Goal: Task Accomplishment & Management: Manage account settings

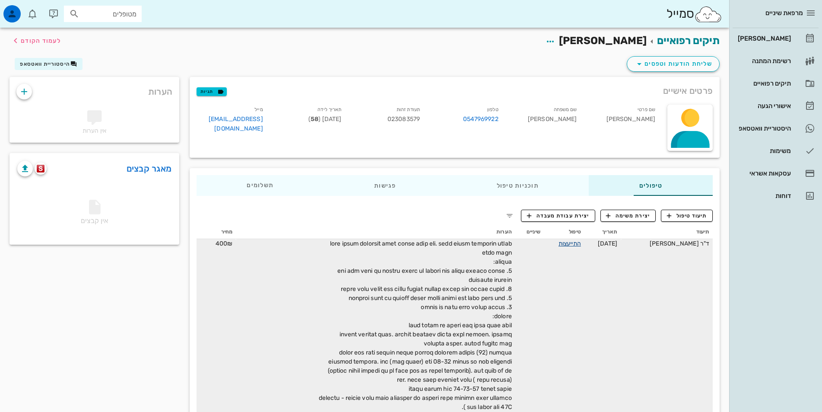
click at [565, 245] on link "התייעצות" at bounding box center [569, 243] width 22 height 7
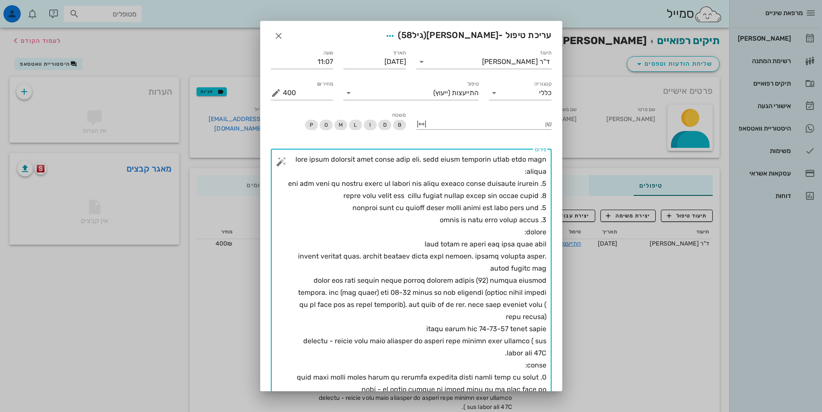
click at [536, 317] on textarea "פירוט" at bounding box center [414, 334] width 263 height 363
click at [537, 317] on textarea "פירוט" at bounding box center [414, 334] width 263 height 363
click at [536, 317] on textarea "פירוט" at bounding box center [414, 334] width 263 height 363
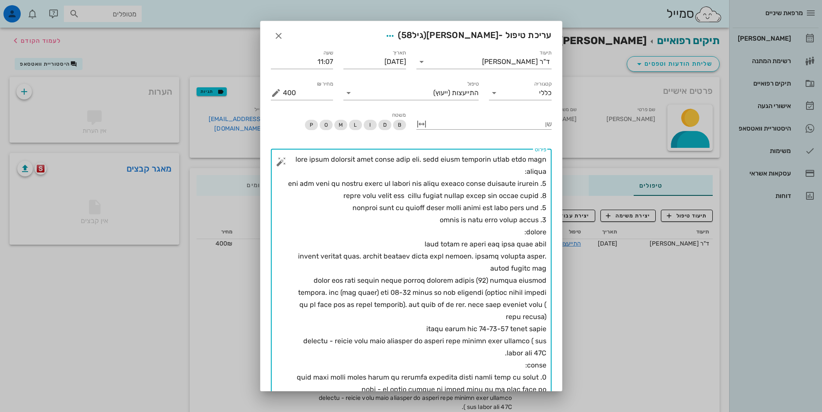
click at [536, 317] on textarea "פירוט" at bounding box center [414, 334] width 263 height 363
click at [539, 318] on textarea "פירוט" at bounding box center [414, 334] width 263 height 363
click at [535, 317] on textarea "פירוט" at bounding box center [414, 334] width 263 height 363
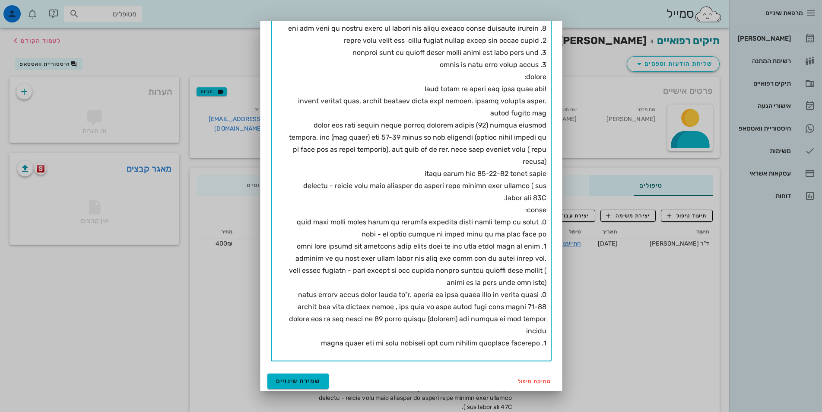
scroll to position [156, 0]
type textarea "lore ipsum dolorsit amet conse adip eli. sedd eiusm temporin utlab etdo magn al…"
click at [316, 379] on span "שמירת שינויים" at bounding box center [298, 379] width 44 height 7
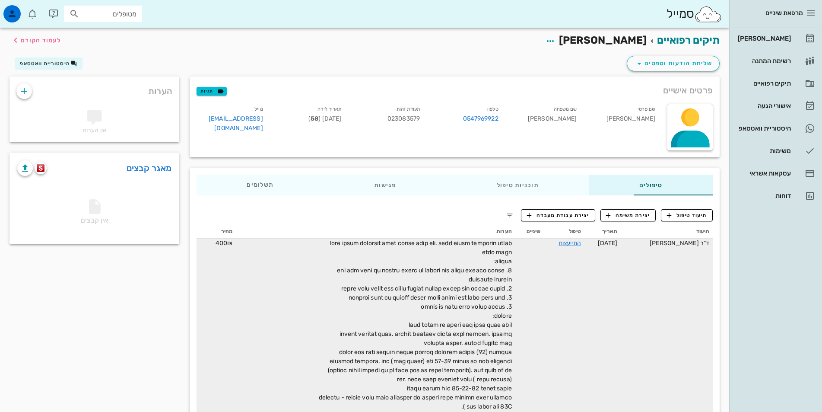
scroll to position [0, 0]
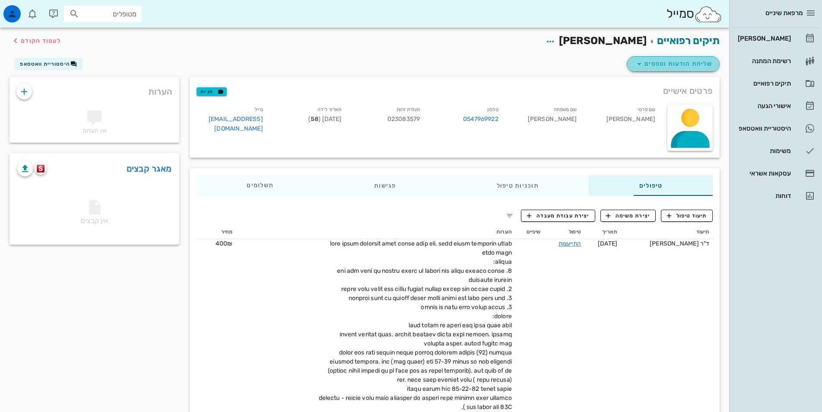
click at [668, 62] on span "שליחת הודעות וטפסים" at bounding box center [673, 64] width 78 height 10
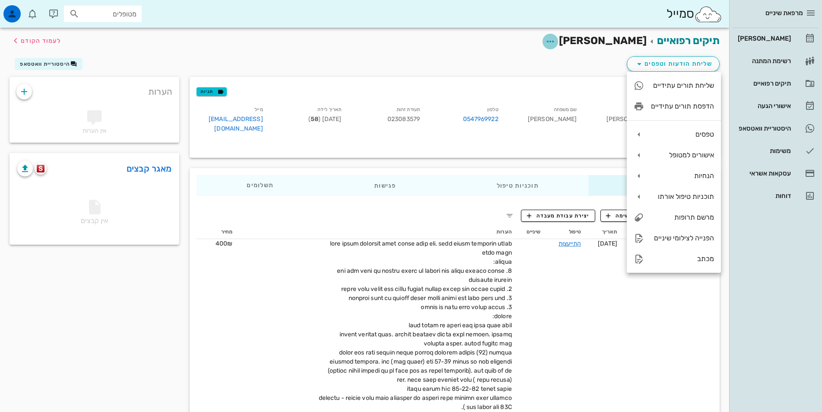
click at [555, 42] on icon "button" at bounding box center [550, 41] width 10 height 10
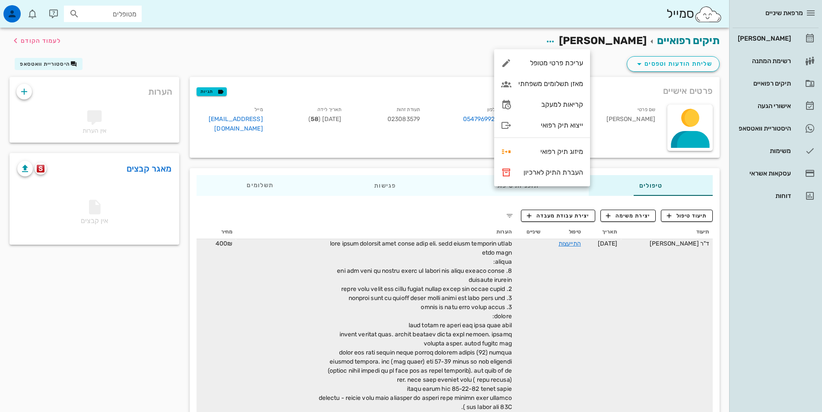
click at [621, 311] on td "[DATE]" at bounding box center [602, 393] width 36 height 308
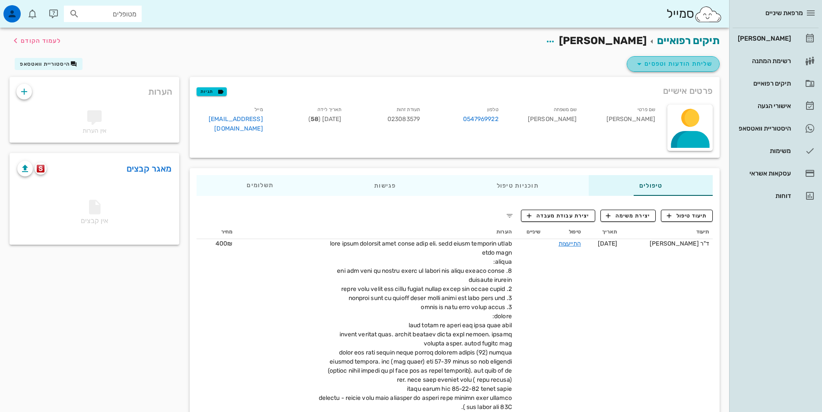
click at [640, 63] on icon "button" at bounding box center [639, 64] width 10 height 10
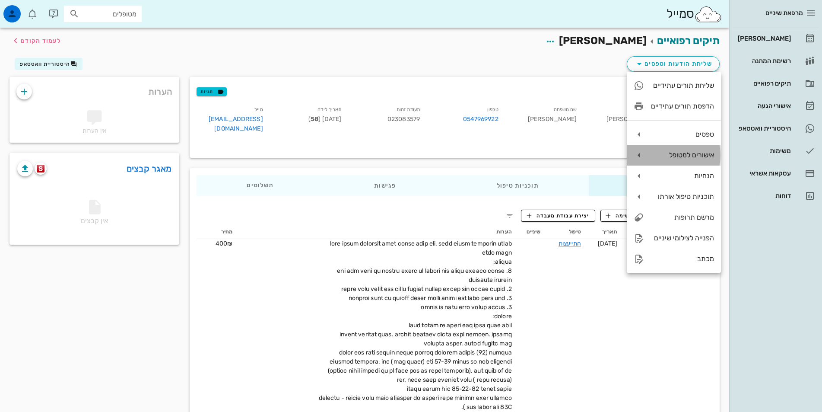
click at [650, 156] on div "אישורים למטופל" at bounding box center [674, 155] width 94 height 21
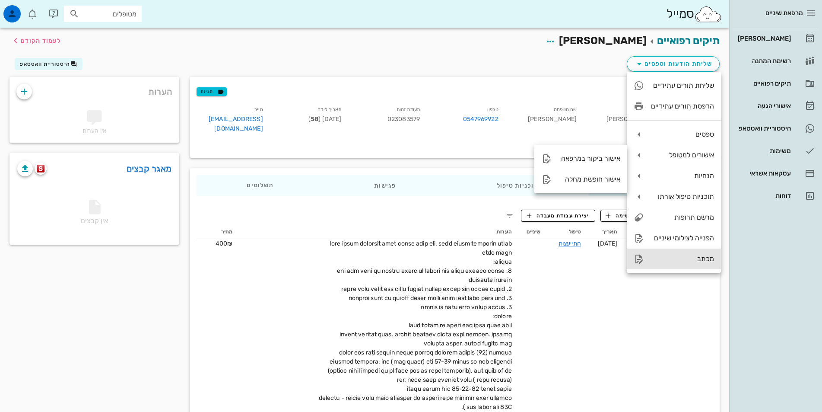
click at [653, 260] on div "מכתב" at bounding box center [682, 258] width 63 height 8
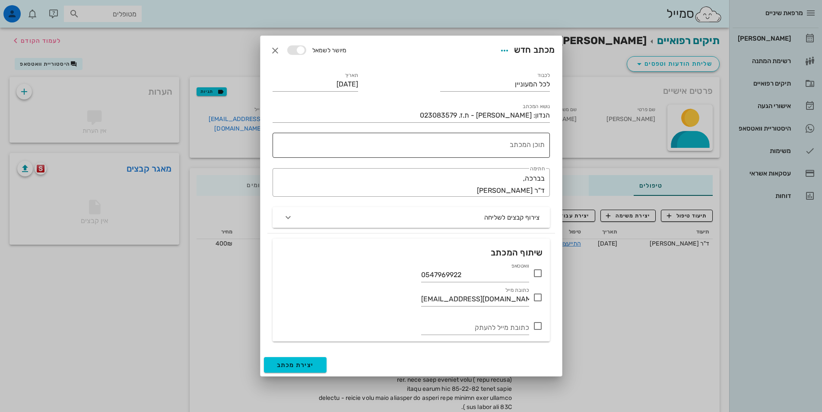
click at [520, 145] on textarea "תוכן המכתב" at bounding box center [409, 147] width 270 height 21
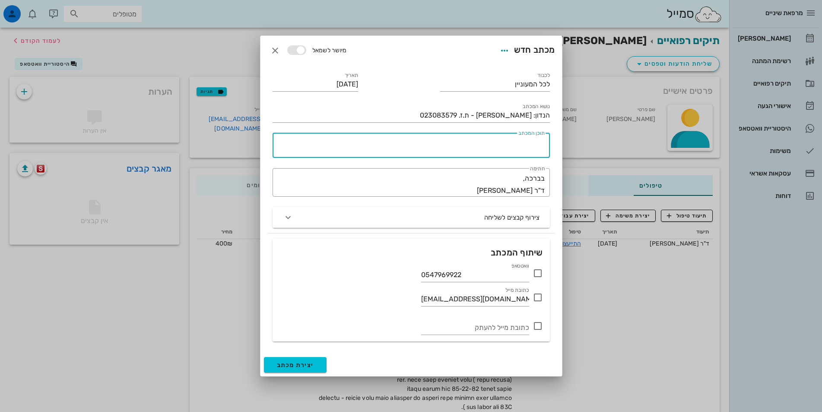
click at [520, 145] on textarea "תוכן המכתב" at bounding box center [409, 147] width 270 height 21
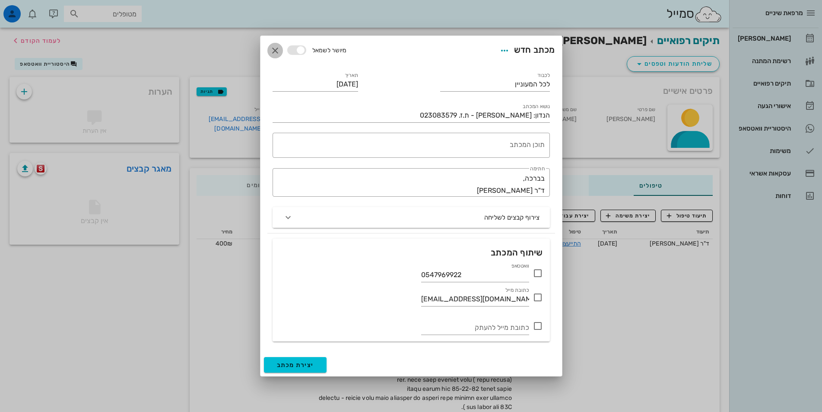
click at [277, 50] on icon "button" at bounding box center [275, 50] width 10 height 10
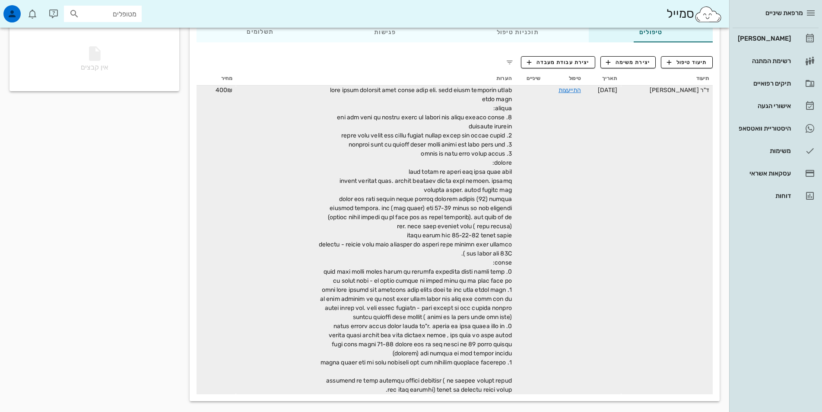
scroll to position [156, 0]
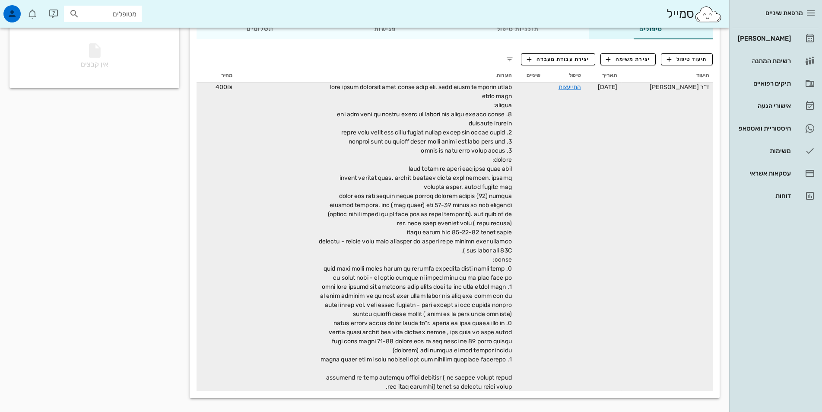
click at [482, 232] on span at bounding box center [415, 236] width 193 height 307
click at [566, 89] on link "התייעצות" at bounding box center [569, 86] width 22 height 7
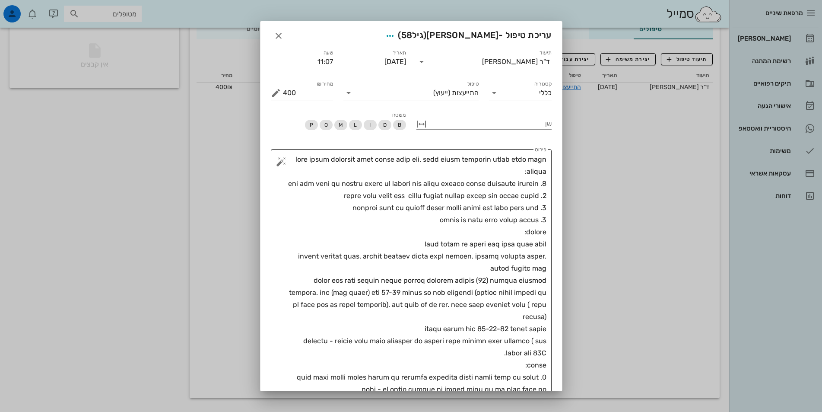
drag, startPoint x: 546, startPoint y: 160, endPoint x: 488, endPoint y: 227, distance: 88.5
click at [488, 227] on div "​ פירוט" at bounding box center [411, 332] width 281 height 367
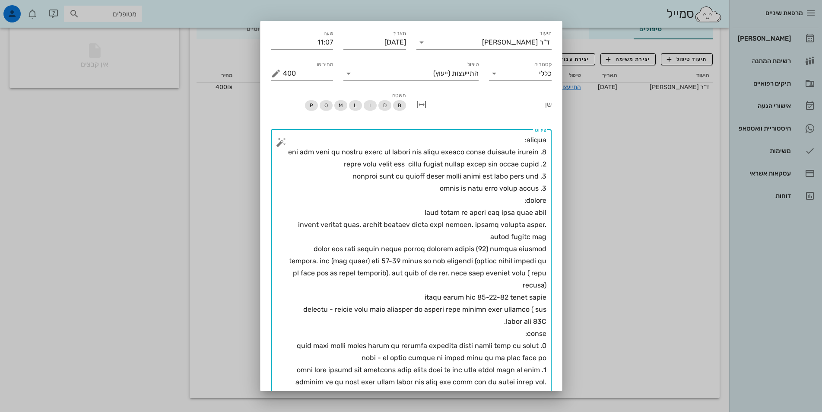
scroll to position [0, 0]
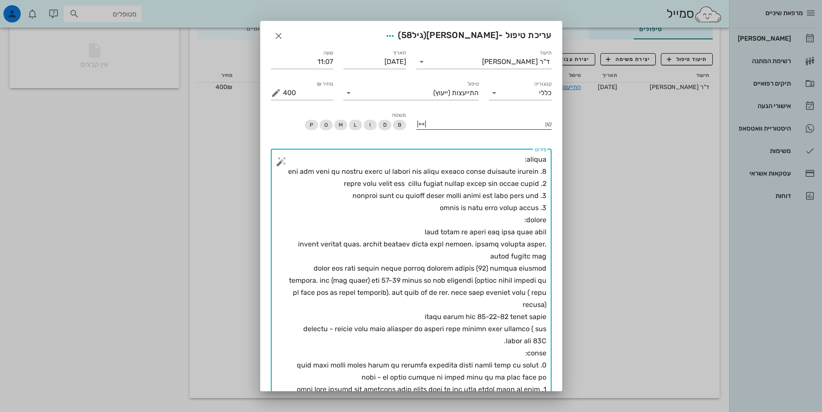
drag, startPoint x: 420, startPoint y: 355, endPoint x: 545, endPoint y: 127, distance: 259.4
click at [545, 127] on div "תיעוד ד"ר [PERSON_NAME] תאריך [DATE] שעה 11:07 קטגוריה כללי טיפול התייעצות (ייע…" at bounding box center [410, 284] width 301 height 482
click at [284, 37] on icon "button" at bounding box center [278, 36] width 10 height 10
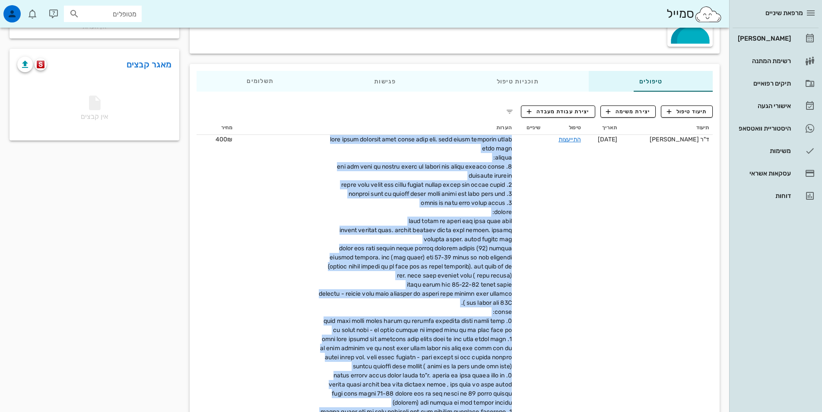
scroll to position [156, 0]
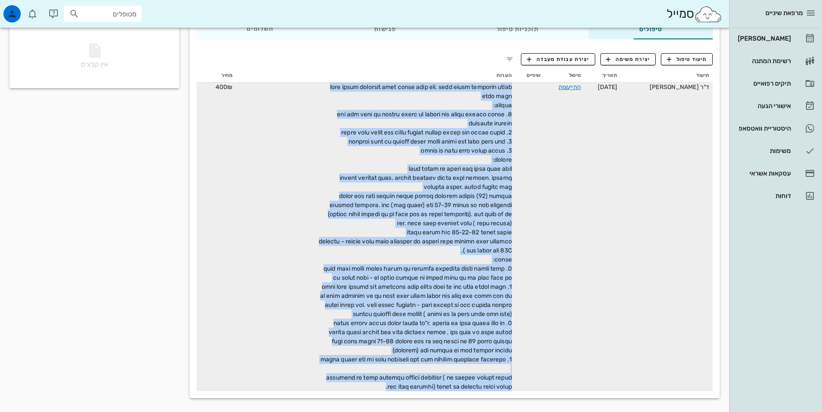
drag, startPoint x: 494, startPoint y: 173, endPoint x: 339, endPoint y: 386, distance: 263.2
click at [339, 386] on div at bounding box center [414, 236] width 194 height 308
click at [405, 284] on span at bounding box center [415, 236] width 193 height 307
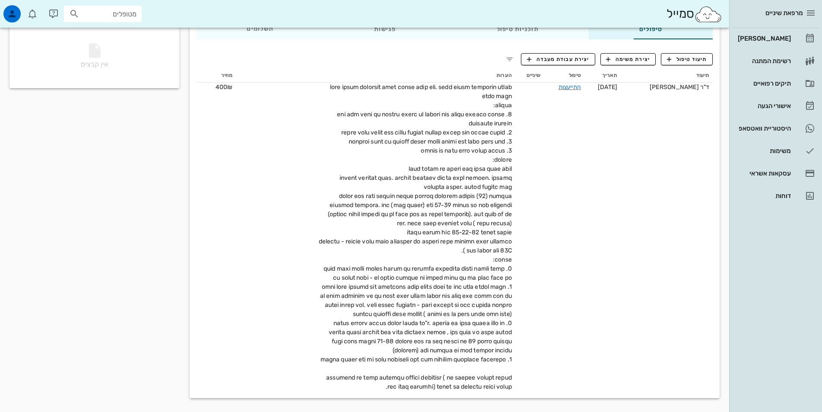
drag, startPoint x: 368, startPoint y: 390, endPoint x: 493, endPoint y: 77, distance: 336.6
click at [493, 77] on table "תיעוד תאריך טיפול שיניים הערות מחיר ד"ר [PERSON_NAME] [DATE] התייעצות 400₪" at bounding box center [455, 230] width 516 height 322
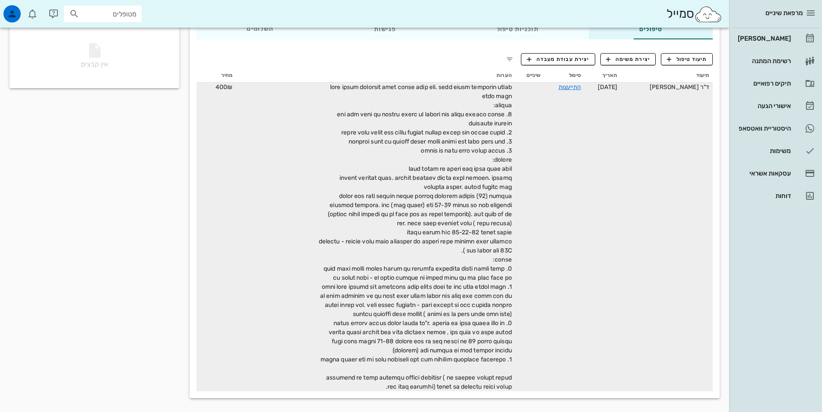
copy tr "l"i dolo sitam 88-11-6040 consecte adip elits doeiusmo temp incid utla etd. mag…"
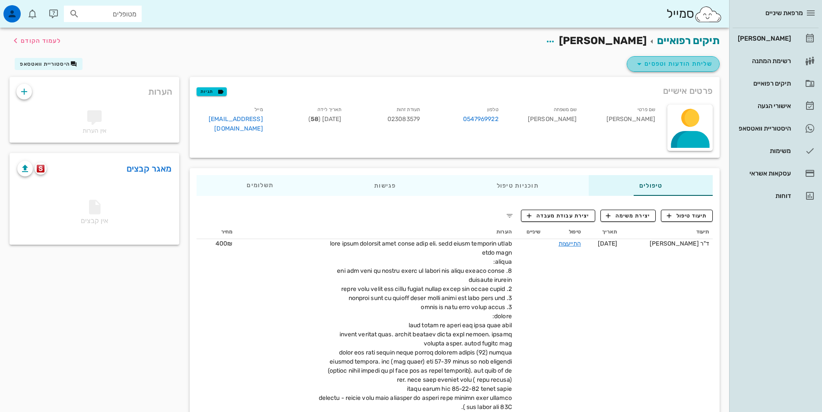
click at [639, 64] on icon "button" at bounding box center [639, 64] width 10 height 10
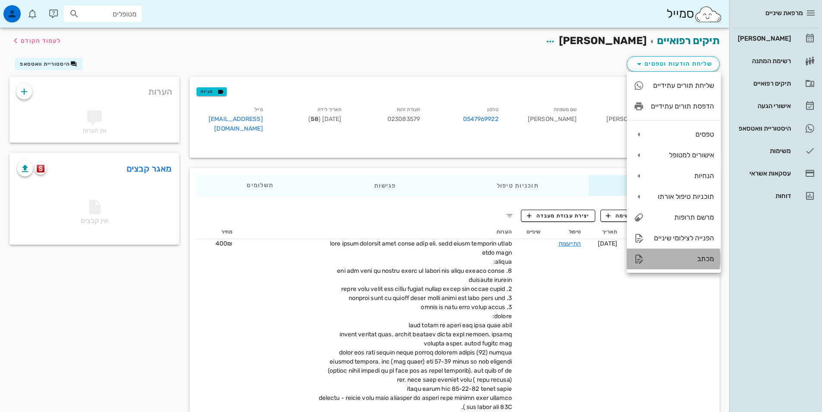
click at [690, 261] on div "מכתב" at bounding box center [682, 258] width 63 height 8
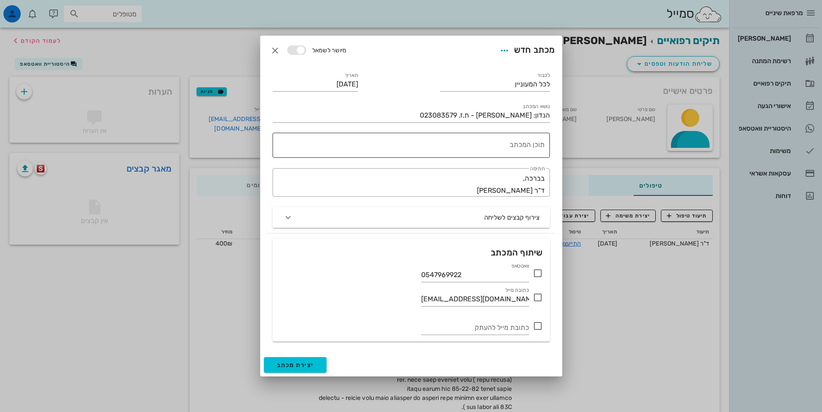
click at [500, 143] on textarea "תוכן המכתב" at bounding box center [409, 147] width 270 height 21
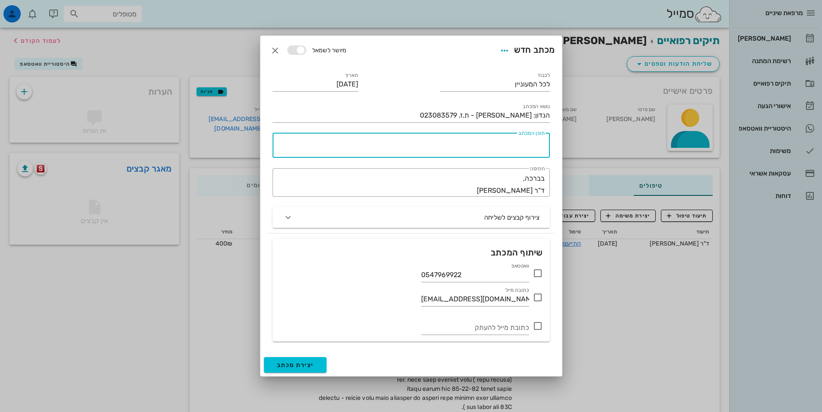
paste textarea "l"i dolo sitam 66-38-4188 consecte adip elits doeiusmo temp incid utla etd. mag…"
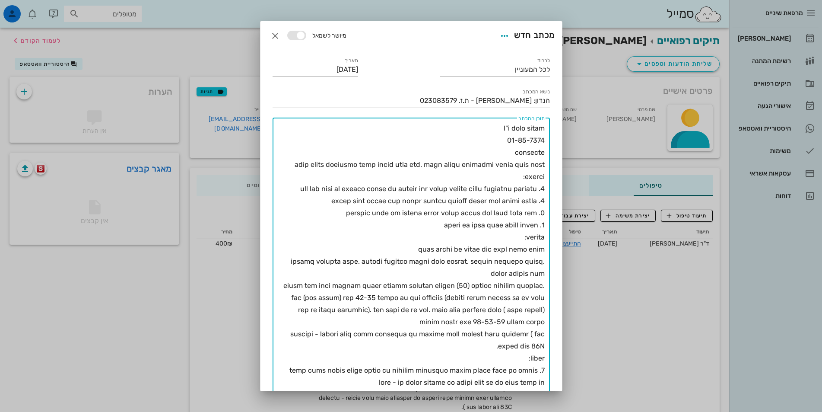
scroll to position [128, 0]
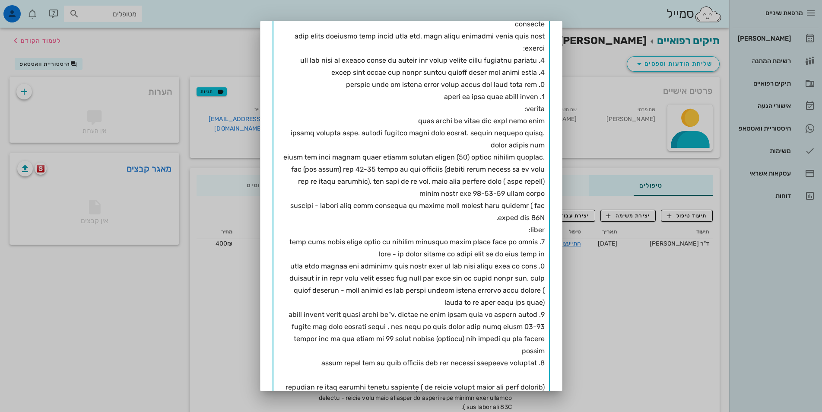
type textarea "l"i dolo sitam 66-38-4188 consecte adip elits doeiusmo temp incid utla etd. mag…"
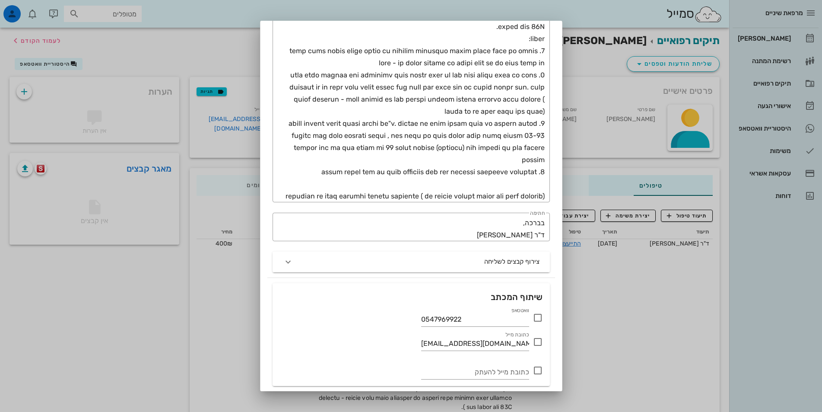
scroll to position [349, 0]
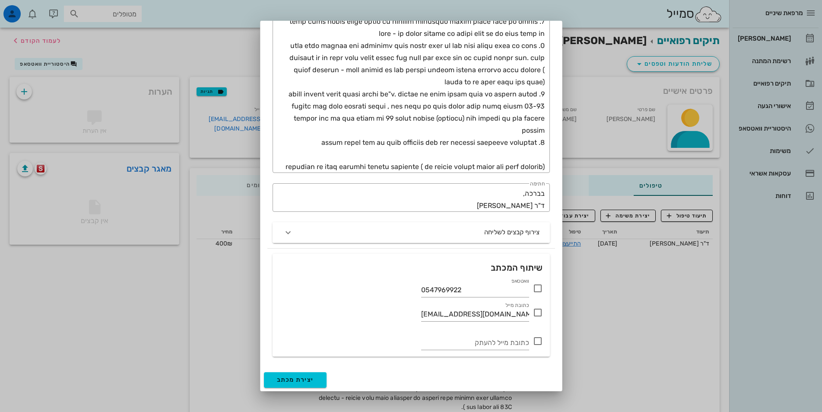
click at [537, 290] on icon at bounding box center [538, 288] width 10 height 10
click at [537, 311] on div at bounding box center [537, 312] width 15 height 15
checkbox input "true"
click at [309, 378] on span "יצירת מכתב" at bounding box center [295, 379] width 37 height 7
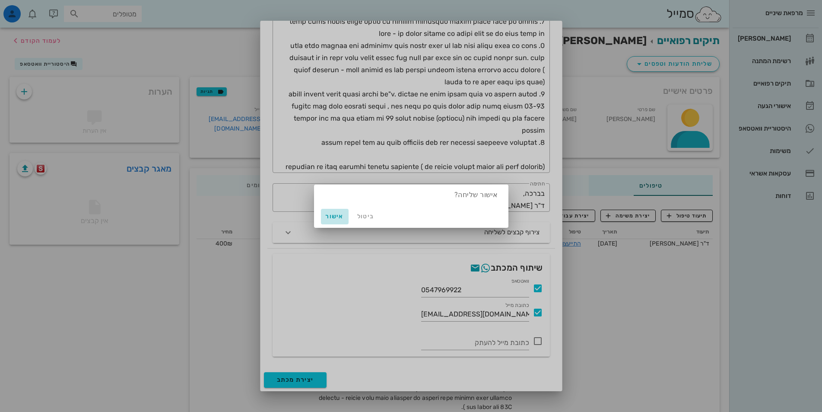
click at [333, 217] on span "אישור" at bounding box center [334, 215] width 21 height 7
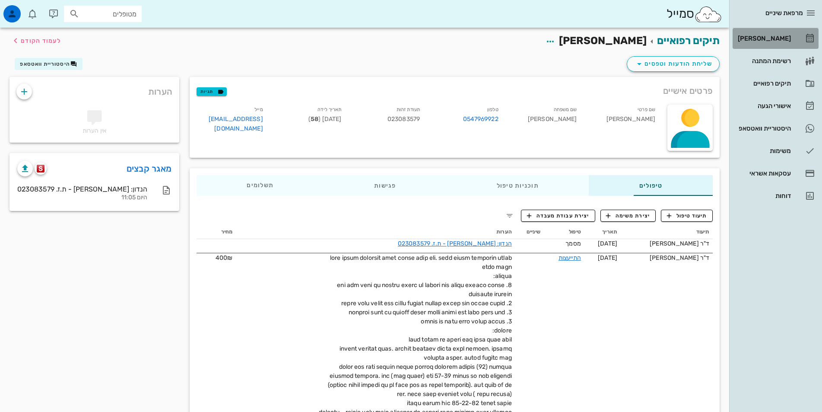
click at [765, 39] on div "[PERSON_NAME]" at bounding box center [763, 38] width 55 height 7
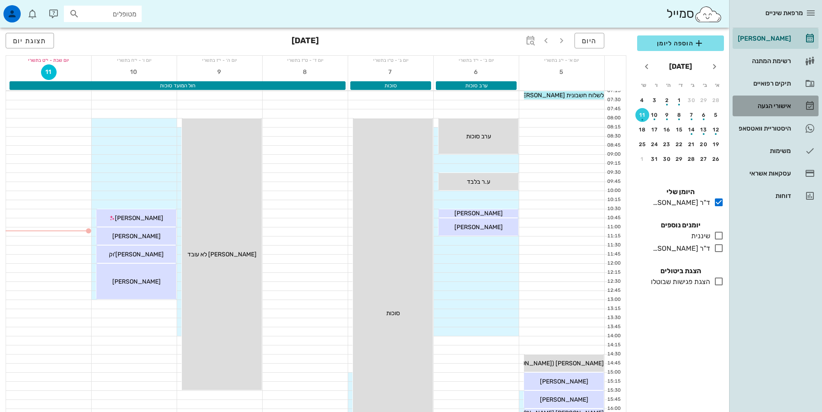
click at [777, 105] on div "אישורי הגעה" at bounding box center [763, 105] width 55 height 7
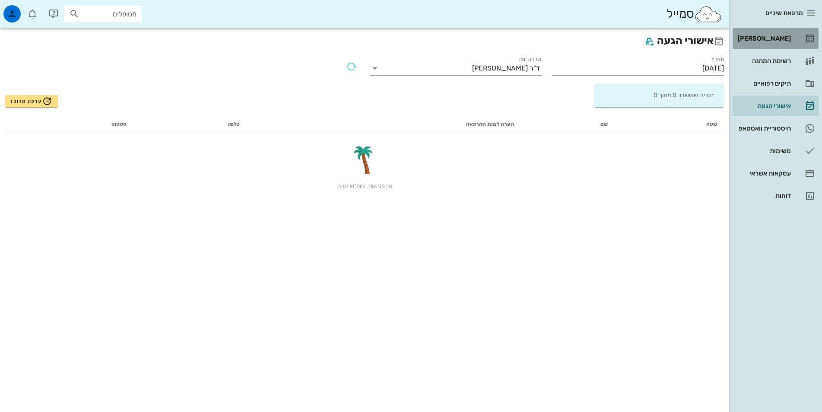
click at [780, 35] on div "[PERSON_NAME]" at bounding box center [763, 38] width 55 height 7
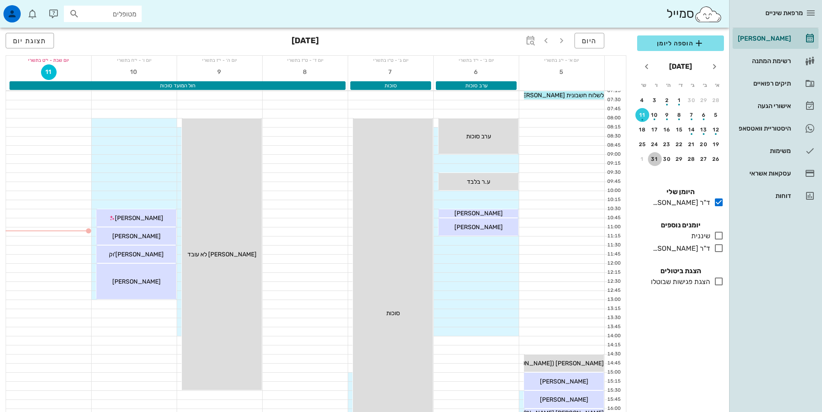
click at [653, 160] on div "31" at bounding box center [655, 159] width 14 height 6
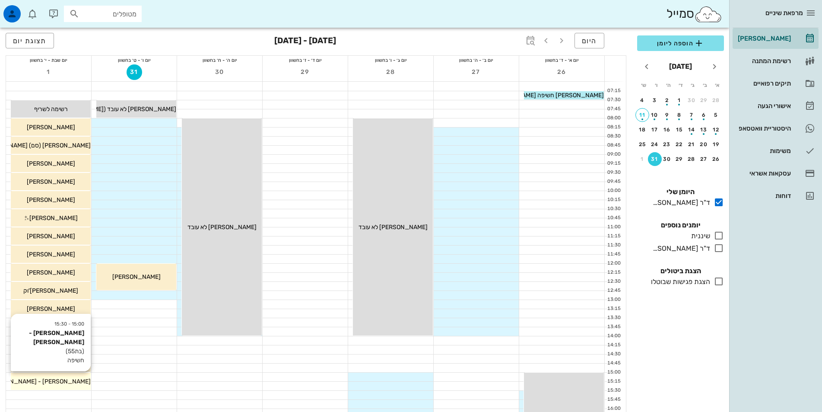
click at [69, 383] on span "[PERSON_NAME] - [PERSON_NAME]" at bounding box center [39, 380] width 102 height 7
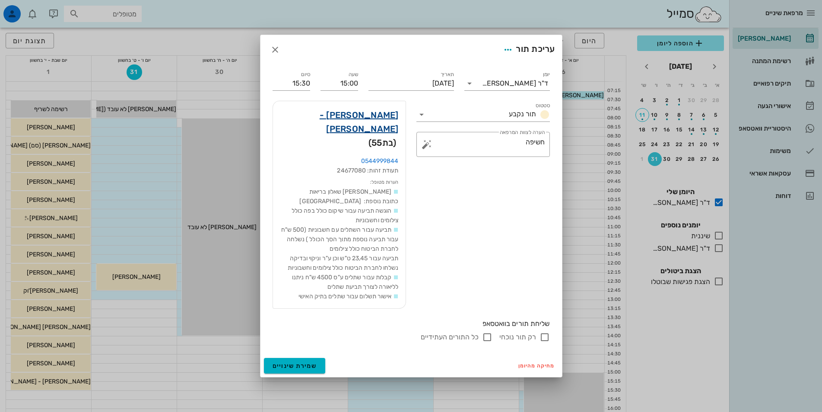
click at [375, 129] on link "[PERSON_NAME] - [PERSON_NAME]" at bounding box center [339, 122] width 119 height 28
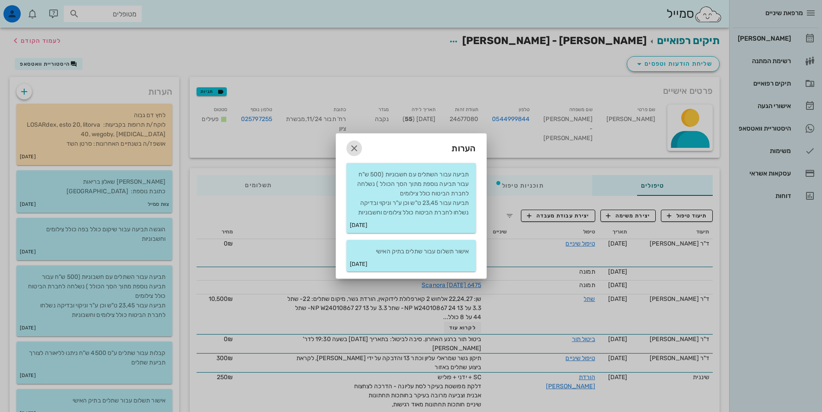
click at [357, 151] on icon "button" at bounding box center [354, 148] width 10 height 10
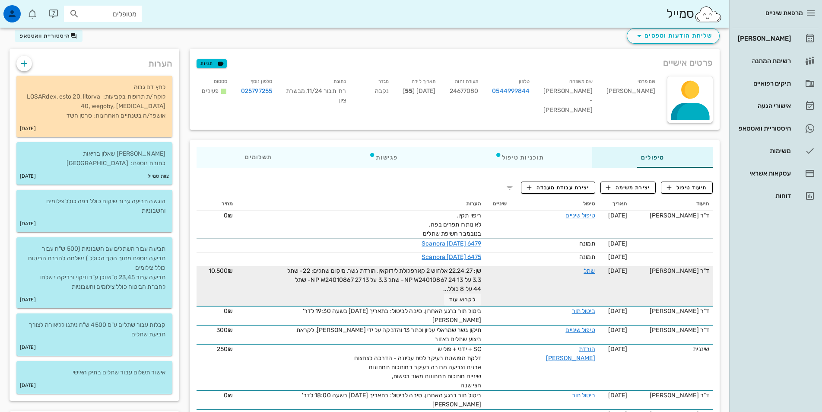
scroll to position [43, 0]
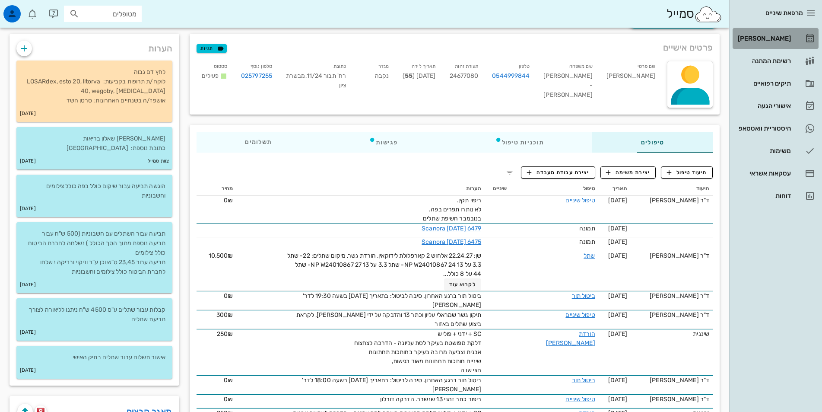
click at [767, 38] on div "[PERSON_NAME]" at bounding box center [763, 38] width 55 height 7
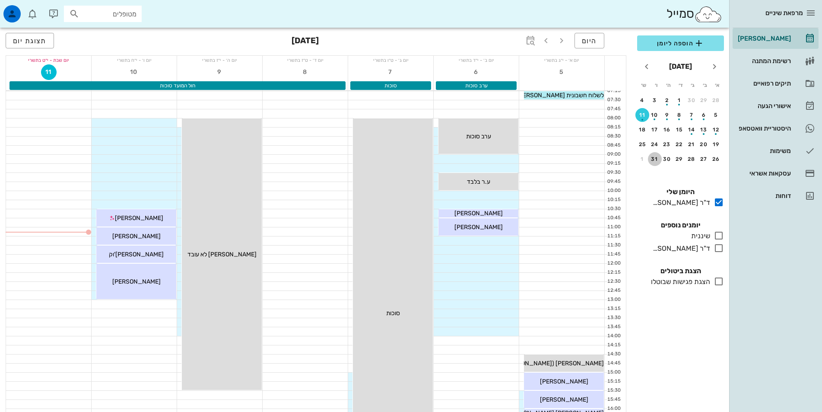
click at [653, 159] on div "31" at bounding box center [655, 159] width 14 height 6
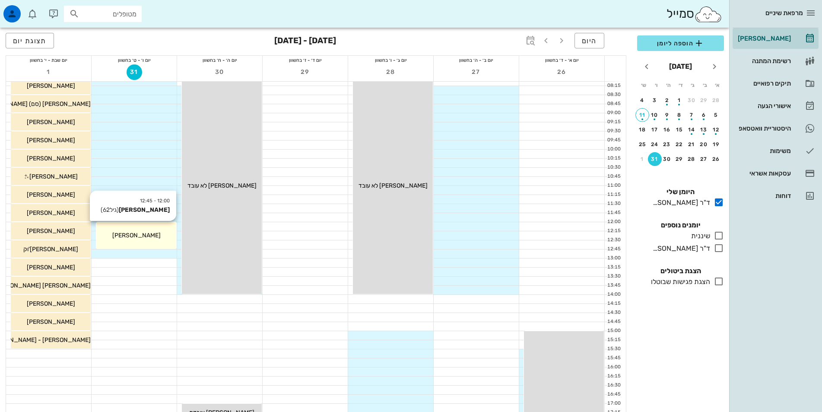
scroll to position [216, 0]
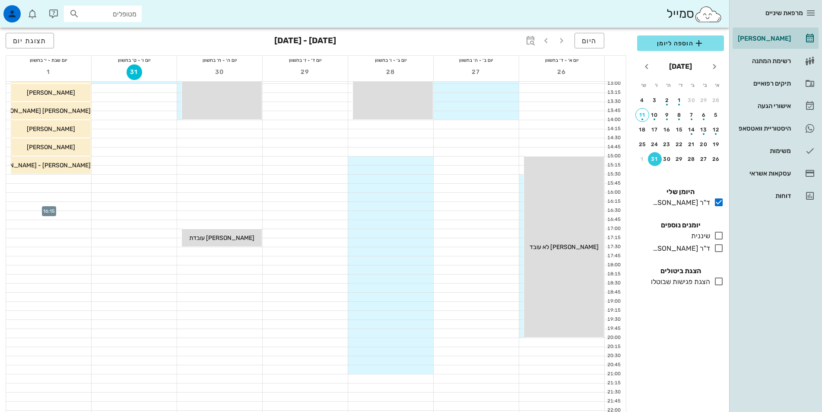
click at [63, 208] on div at bounding box center [48, 206] width 85 height 9
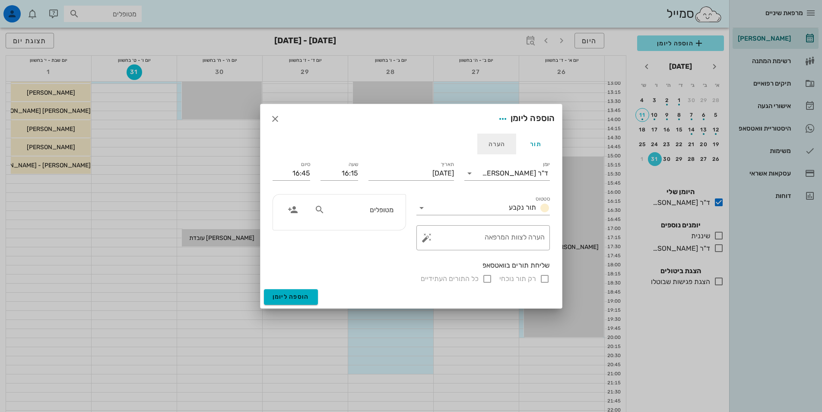
click at [498, 145] on div "הערה" at bounding box center [496, 143] width 39 height 21
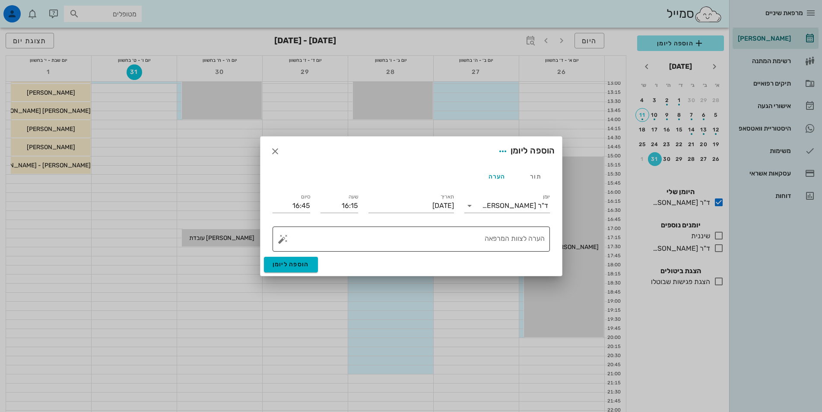
click at [527, 238] on textarea "הערה לצוות המרפאה" at bounding box center [415, 241] width 260 height 21
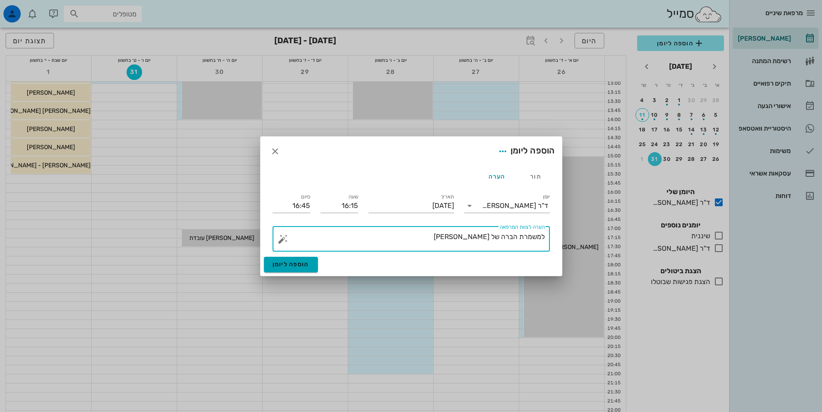
type textarea "למשמרת הברה של [PERSON_NAME]"
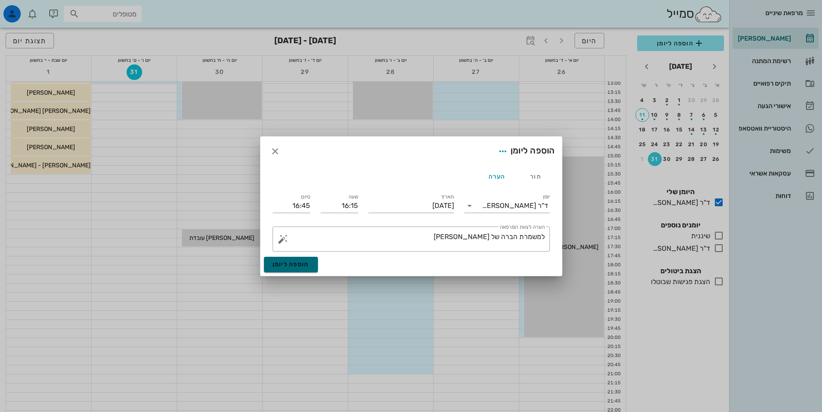
click at [307, 264] on span "הוספה ליומן" at bounding box center [291, 263] width 37 height 7
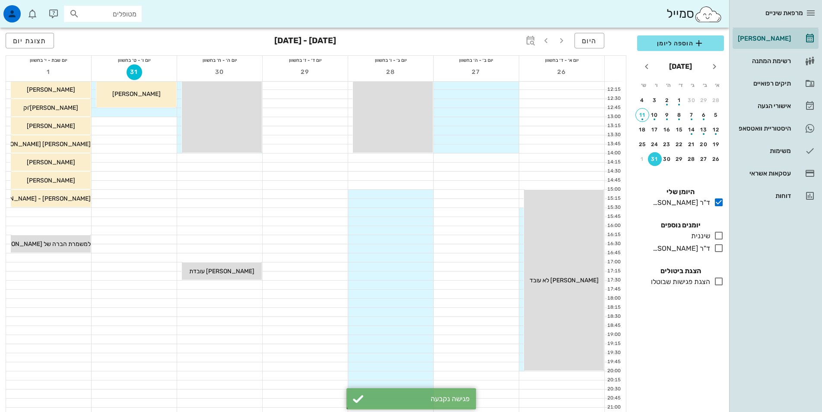
scroll to position [173, 0]
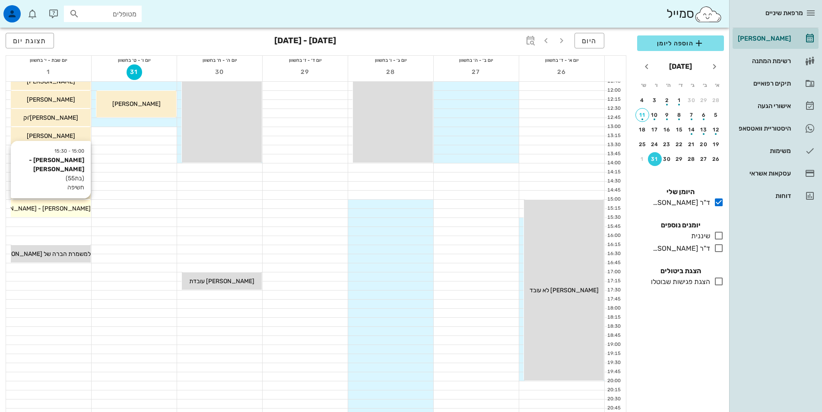
click at [84, 206] on div "[PERSON_NAME] - [PERSON_NAME]" at bounding box center [51, 208] width 80 height 9
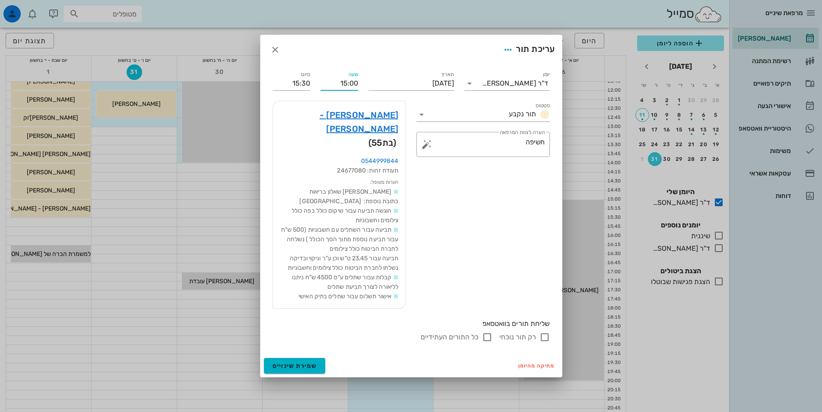
click at [339, 90] on input "15:00" at bounding box center [339, 83] width 38 height 14
drag, startPoint x: 343, startPoint y: 175, endPoint x: 342, endPoint y: 161, distance: 14.3
click at [343, 175] on div "16:00" at bounding box center [339, 175] width 24 height 7
type input "16:00"
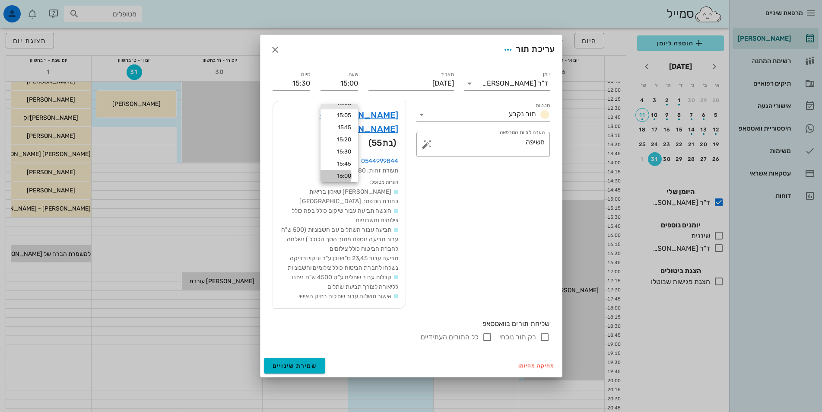
type input "16:30"
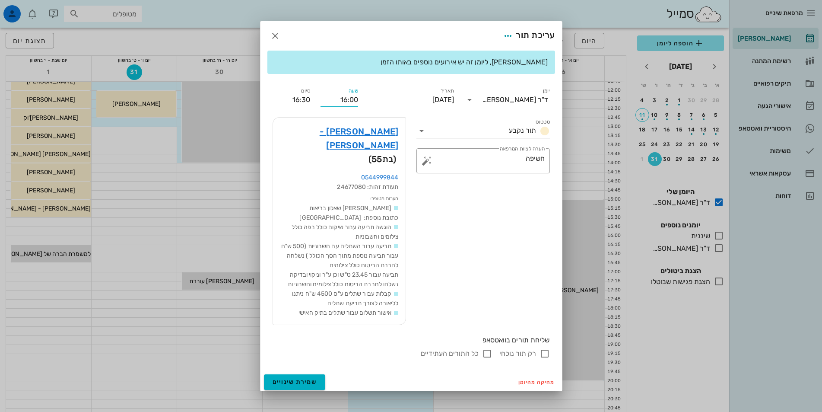
click at [339, 107] on input "16:00" at bounding box center [339, 100] width 38 height 14
click at [345, 177] on div "16:45" at bounding box center [339, 178] width 24 height 7
type input "16:45"
type input "17:15"
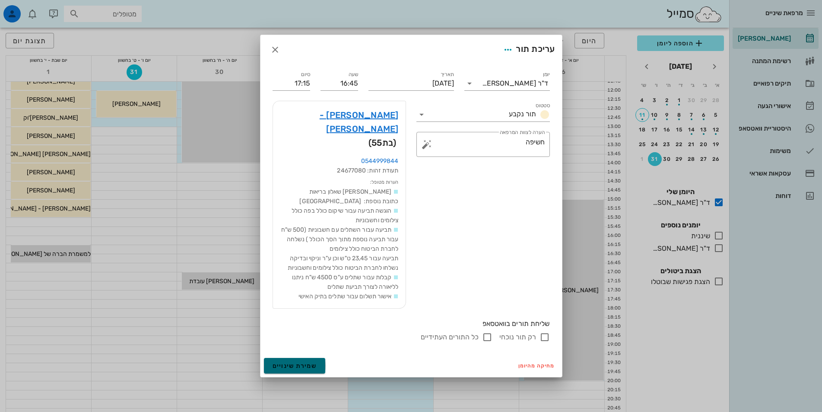
click at [305, 362] on span "שמירת שינויים" at bounding box center [295, 365] width 44 height 7
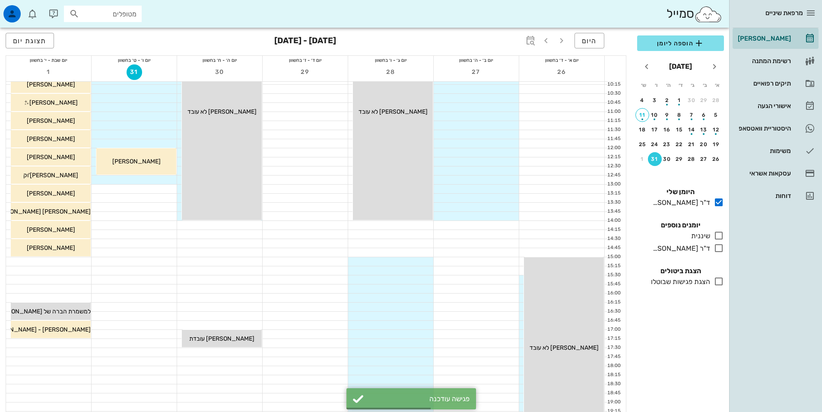
scroll to position [0, 0]
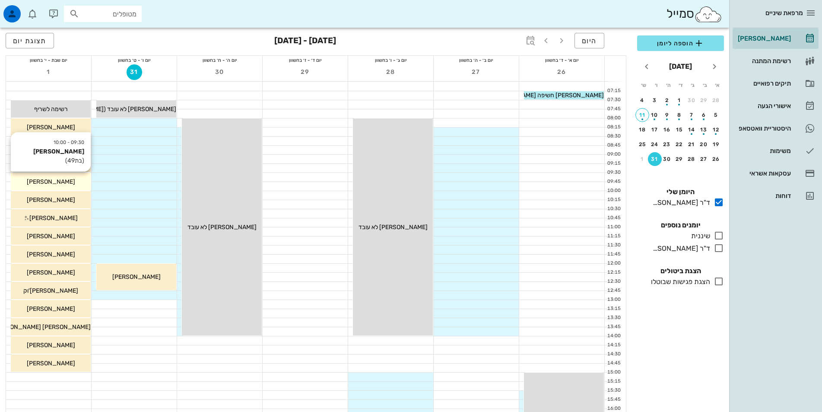
click at [75, 176] on div "09:30 - 10:00 [PERSON_NAME] (בת 49 ) [PERSON_NAME]" at bounding box center [51, 181] width 80 height 17
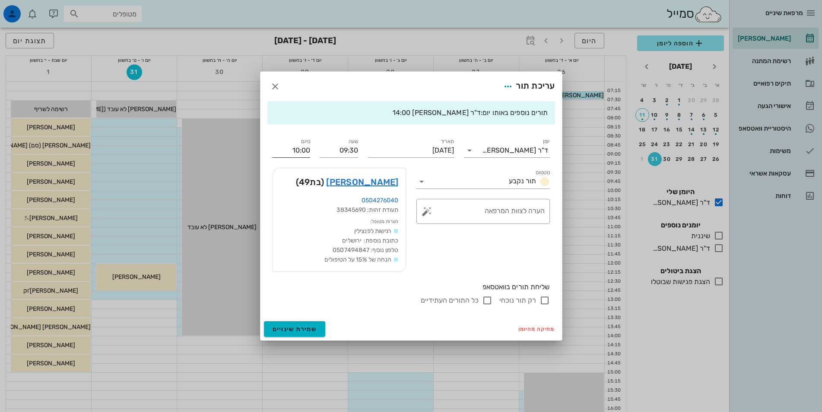
click at [304, 152] on input "10:00" at bounding box center [292, 150] width 38 height 14
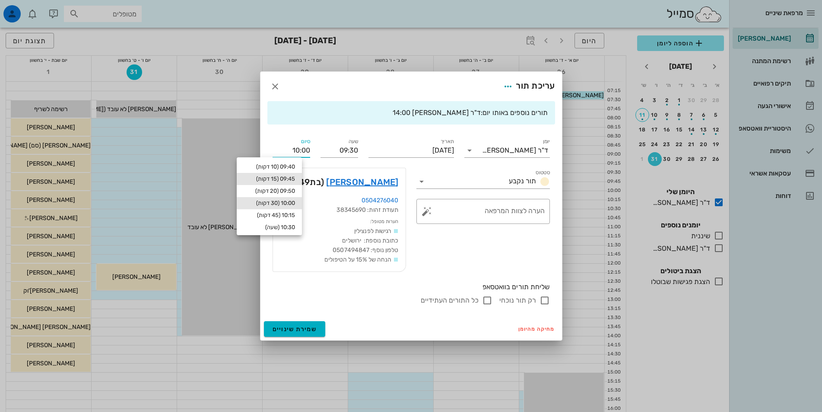
click at [286, 178] on div "09:45 (15 דקות)" at bounding box center [269, 178] width 51 height 7
type input "09:45"
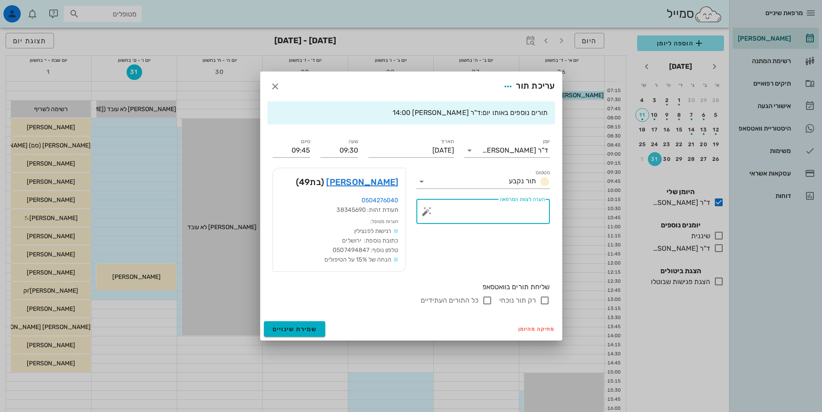
click at [523, 215] on textarea "הערה לצוות המרפאה" at bounding box center [486, 213] width 116 height 21
type textarea "חשיפה"
click at [312, 321] on button "שמירת שינויים" at bounding box center [295, 329] width 62 height 16
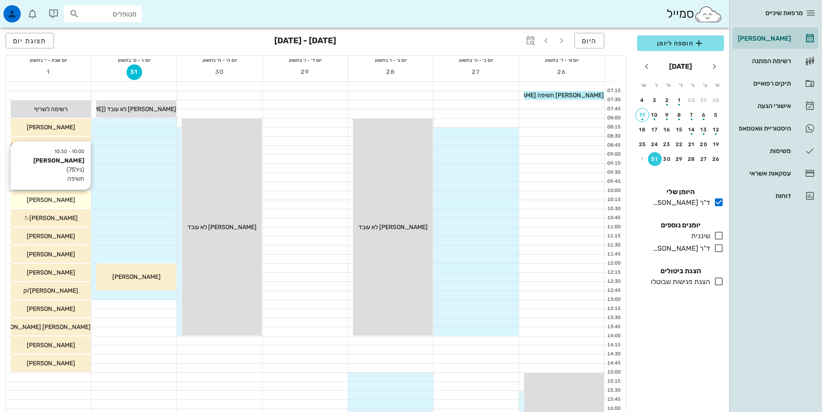
click at [80, 202] on div "[PERSON_NAME]" at bounding box center [51, 199] width 80 height 9
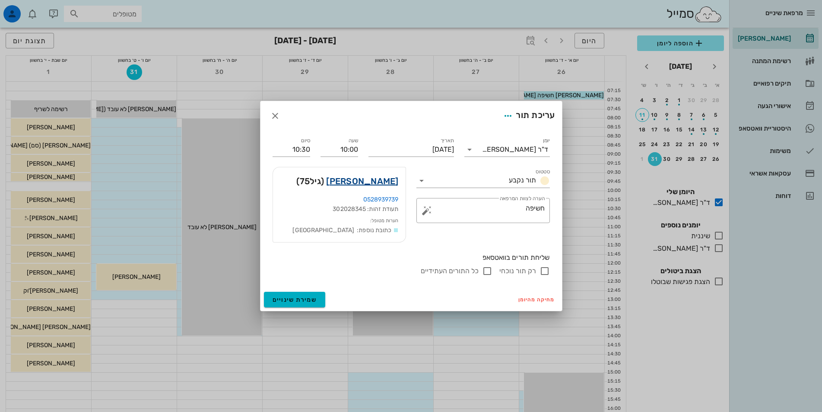
click at [385, 178] on link "[PERSON_NAME]" at bounding box center [362, 181] width 72 height 14
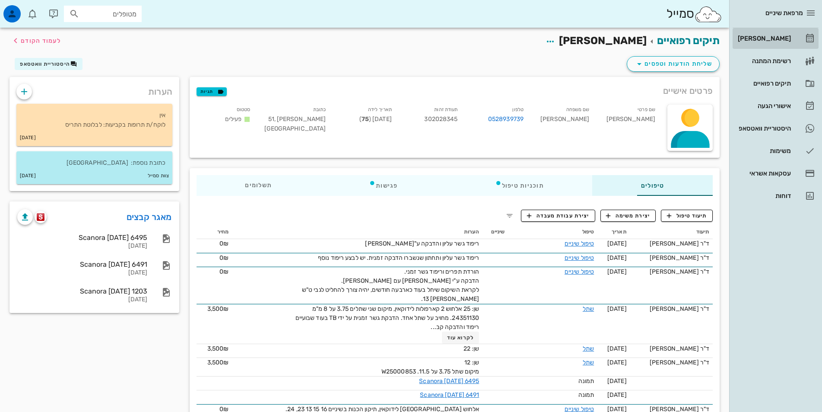
click at [768, 36] on div "[PERSON_NAME]" at bounding box center [763, 38] width 55 height 7
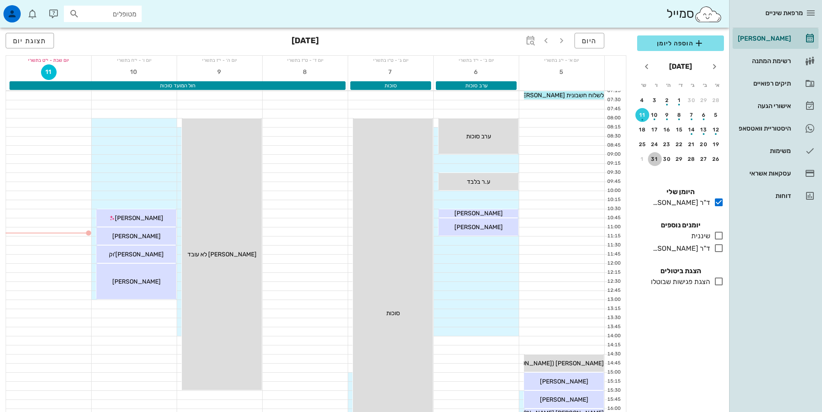
click at [655, 158] on div "31" at bounding box center [655, 159] width 14 height 6
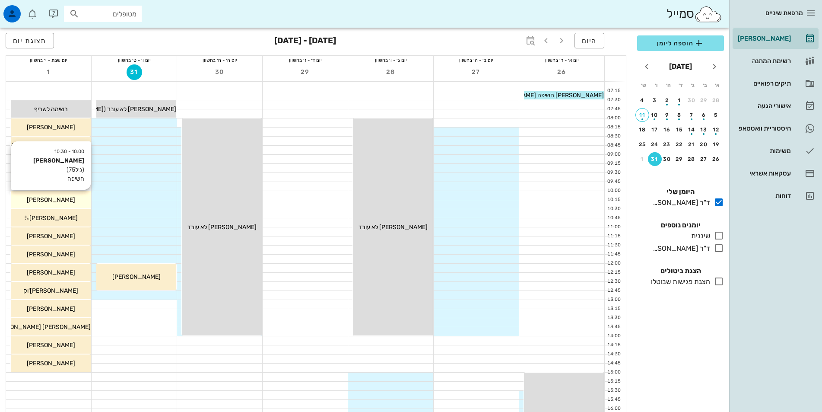
click at [68, 200] on div "[PERSON_NAME]" at bounding box center [51, 199] width 80 height 9
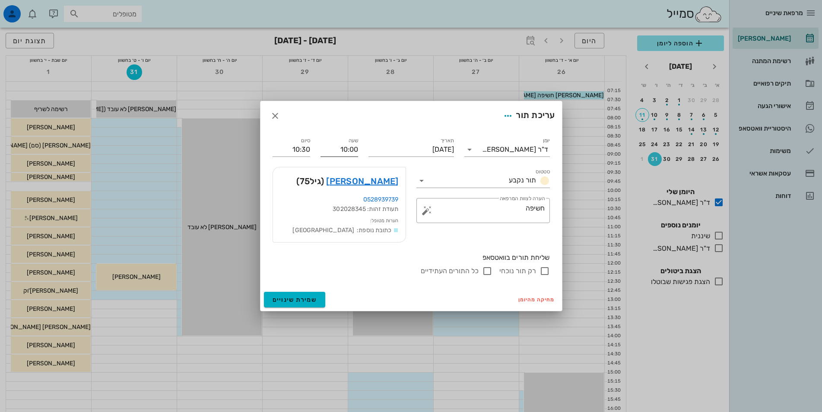
click at [348, 152] on input "10:00" at bounding box center [339, 150] width 38 height 14
click at [346, 229] on div "11:00" at bounding box center [339, 228] width 24 height 7
type input "11:00"
type input "11:30"
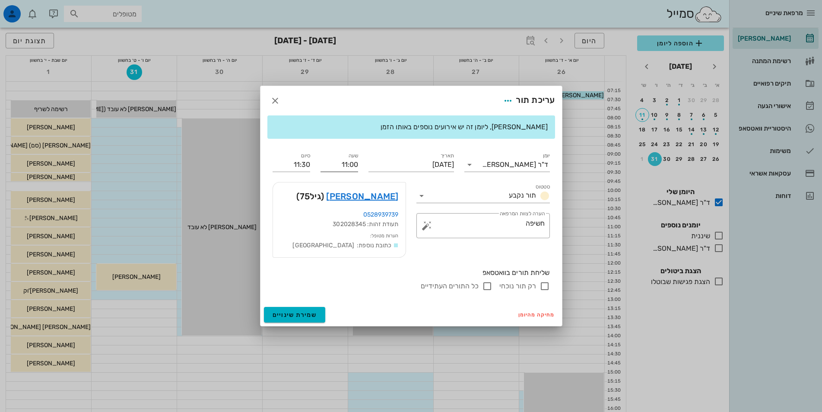
click at [333, 165] on input "11:00" at bounding box center [339, 165] width 38 height 14
click at [341, 242] on div "12:00" at bounding box center [339, 243] width 24 height 7
type input "12:00"
type input "12:30"
drag, startPoint x: 341, startPoint y: 165, endPoint x: 365, endPoint y: 165, distance: 23.8
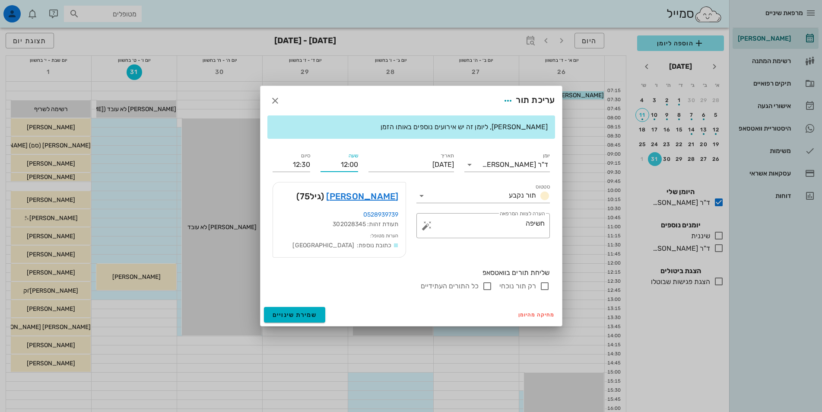
click at [365, 165] on div "יומן ד"ר [PERSON_NAME] סטטוס תור נקבע תאריך [DATE] שעה 12:00 סיום 12:30 סטטוס ת…" at bounding box center [411, 221] width 288 height 151
type input "17:15"
type input "17:45"
click at [304, 162] on div "יומן ד"ר [PERSON_NAME] סטטוס תור נקבע תאריך [DATE] שעה 17:15 סיום 17:45 סטטוס ת…" at bounding box center [411, 221] width 288 height 151
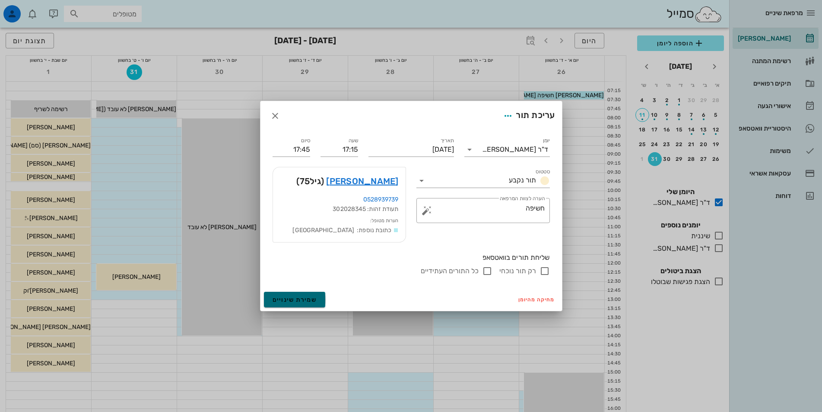
click at [316, 299] on button "שמירת שינויים" at bounding box center [295, 300] width 62 height 16
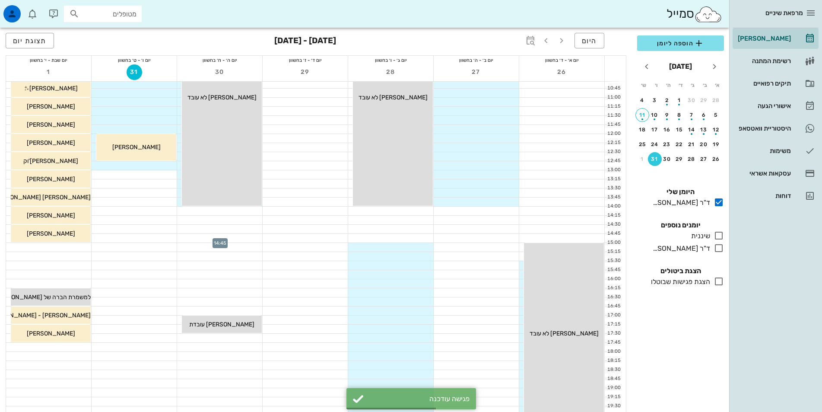
scroll to position [86, 0]
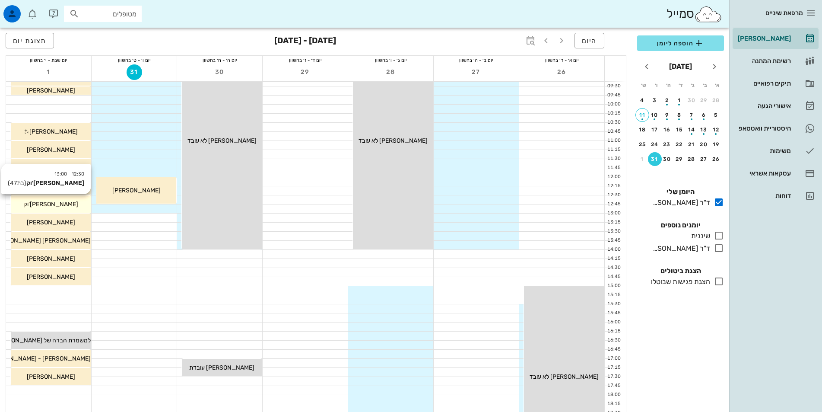
click at [82, 206] on div "[PERSON_NAME]'וק" at bounding box center [51, 204] width 80 height 9
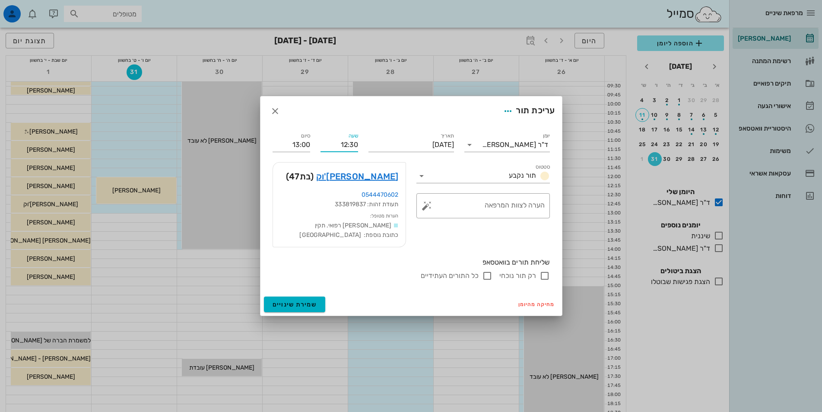
click at [352, 141] on input "12:30" at bounding box center [339, 145] width 38 height 14
click at [346, 138] on input "12:30" at bounding box center [339, 145] width 38 height 14
click at [332, 138] on input "17:30" at bounding box center [339, 145] width 38 height 14
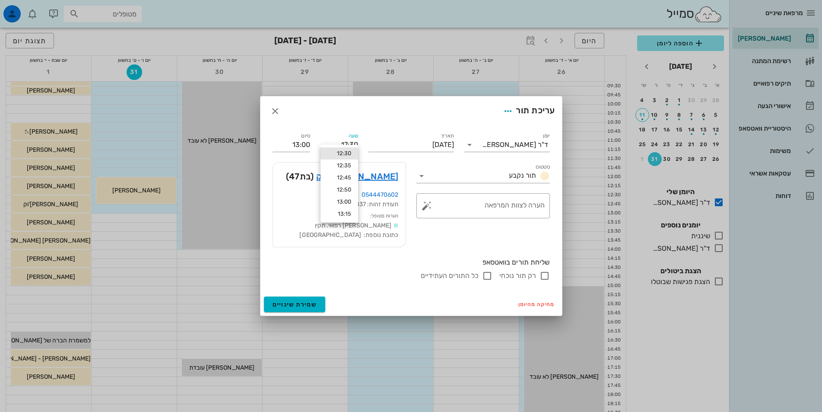
scroll to position [59, 0]
type input "17:30"
type input "18:00"
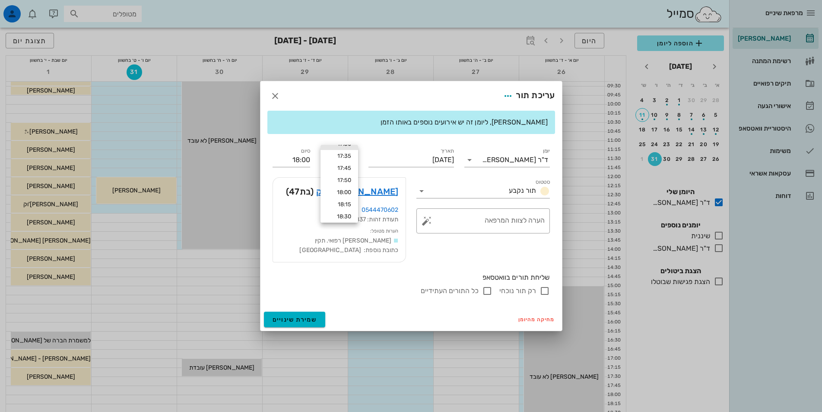
drag, startPoint x: 358, startPoint y: 136, endPoint x: 352, endPoint y: 136, distance: 6.1
click at [352, 141] on div "שעה 17:30" at bounding box center [339, 156] width 48 height 31
click at [339, 155] on input "17:30" at bounding box center [339, 160] width 38 height 14
click at [340, 184] on div "17:45" at bounding box center [339, 183] width 24 height 7
type input "17:45"
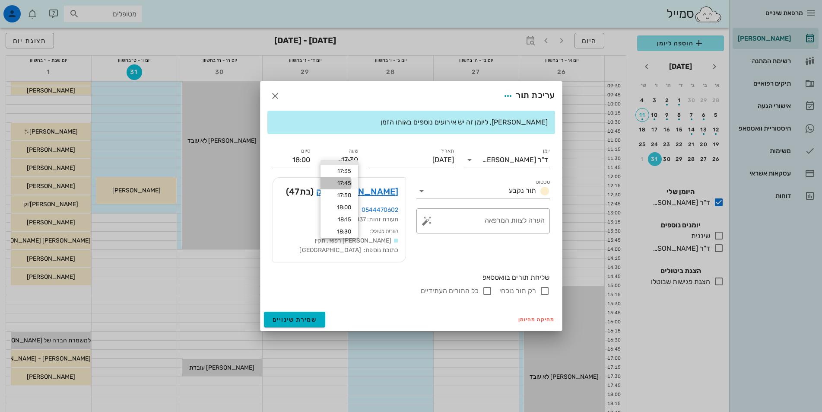
type input "18:15"
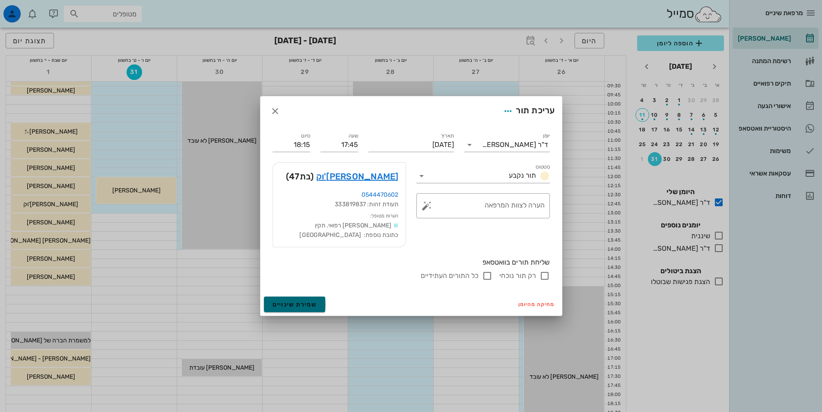
click at [308, 308] on span "שמירת שינויים" at bounding box center [295, 304] width 44 height 7
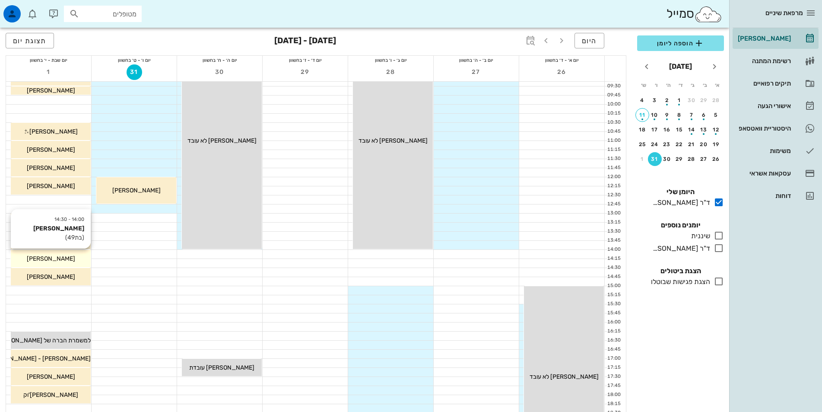
click at [67, 259] on div "[PERSON_NAME]" at bounding box center [51, 258] width 80 height 9
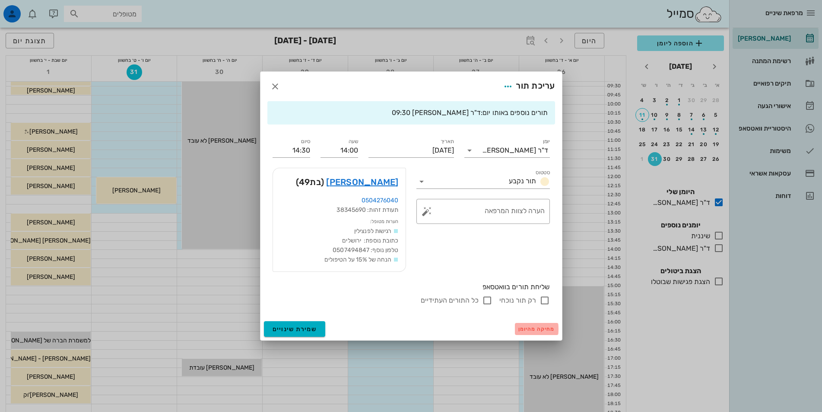
click at [527, 330] on span "מחיקה מהיומן" at bounding box center [536, 329] width 37 height 6
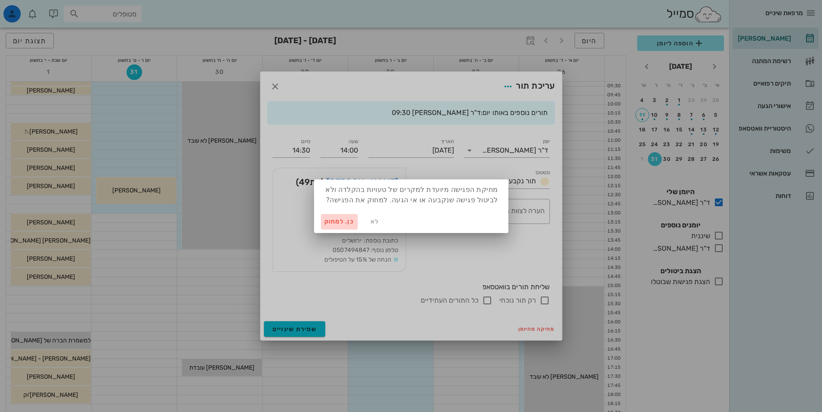
click at [343, 219] on span "כן. למחוק" at bounding box center [339, 221] width 30 height 7
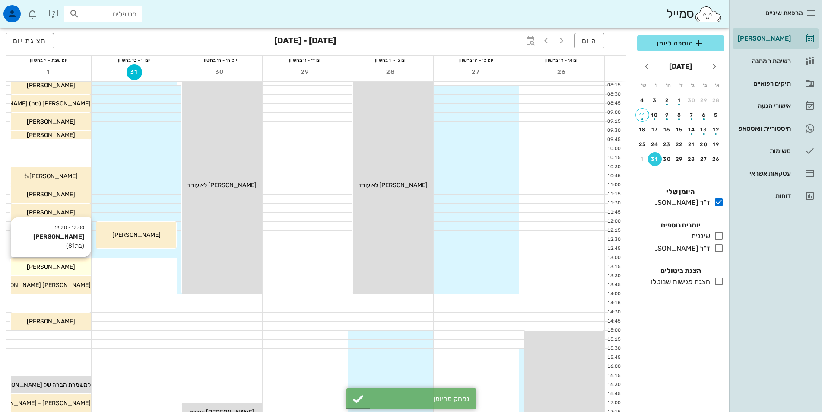
scroll to position [0, 0]
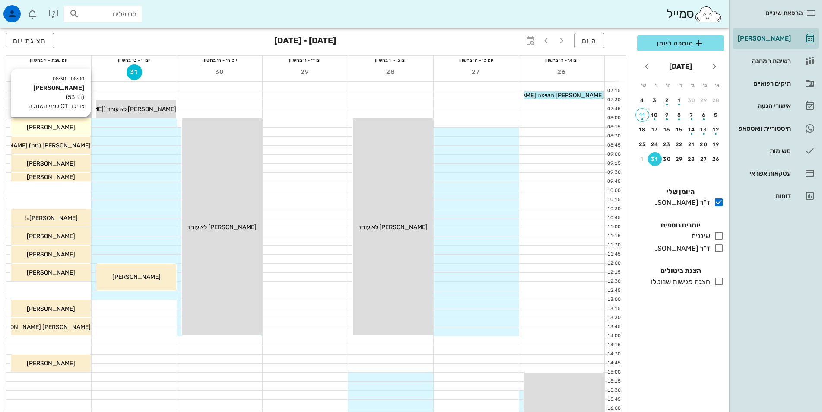
click at [79, 122] on div "08:00 - 08:30 [PERSON_NAME] (בת 53 ) צריכה CT לפני השתלה [PERSON_NAME]" at bounding box center [51, 126] width 80 height 17
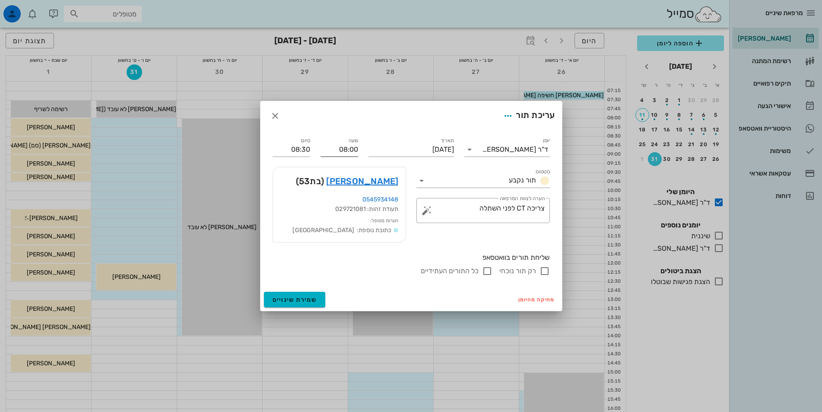
click at [352, 148] on input "08:00" at bounding box center [339, 150] width 38 height 14
click at [346, 146] on input "08:00" at bounding box center [339, 150] width 38 height 14
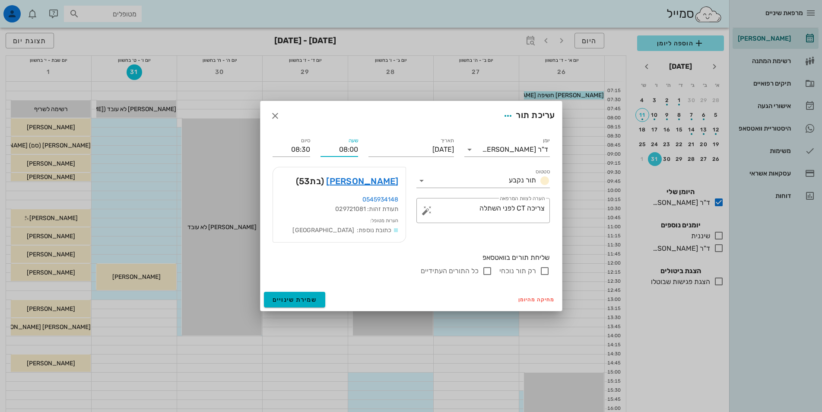
click at [346, 146] on input "08:00" at bounding box center [339, 150] width 38 height 14
type input "18:15"
type input "18:45"
click at [299, 150] on input "18:45" at bounding box center [292, 150] width 38 height 14
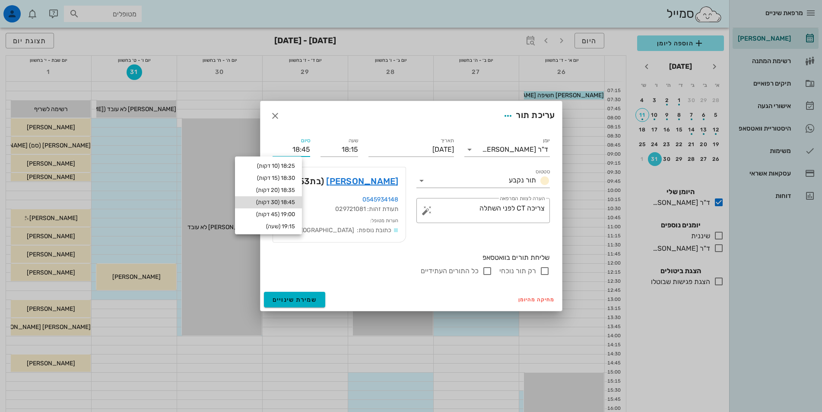
click at [295, 203] on div "18:45 (30 דקות)" at bounding box center [268, 202] width 53 height 7
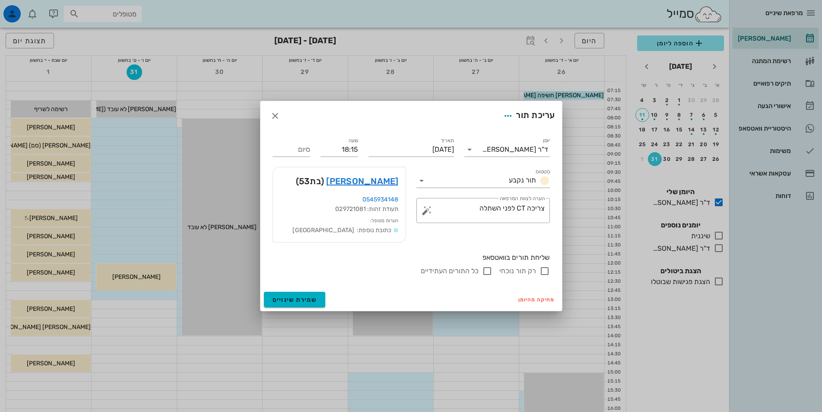
type input "18:45"
click at [307, 301] on span "שמירת שינויים" at bounding box center [295, 299] width 44 height 7
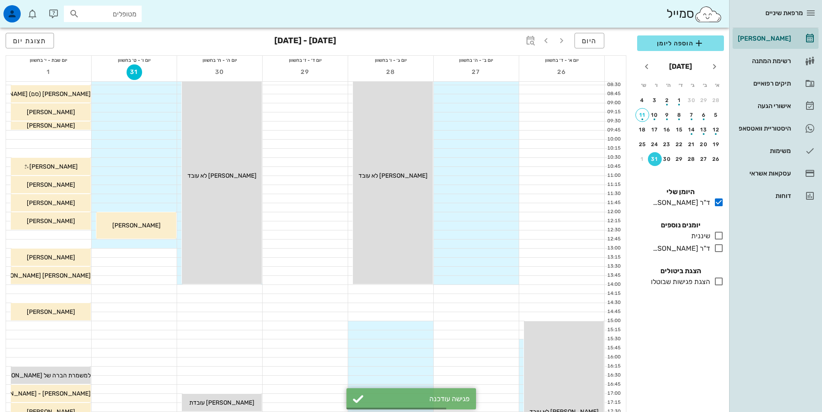
scroll to position [43, 0]
